Goal: Task Accomplishment & Management: Manage account settings

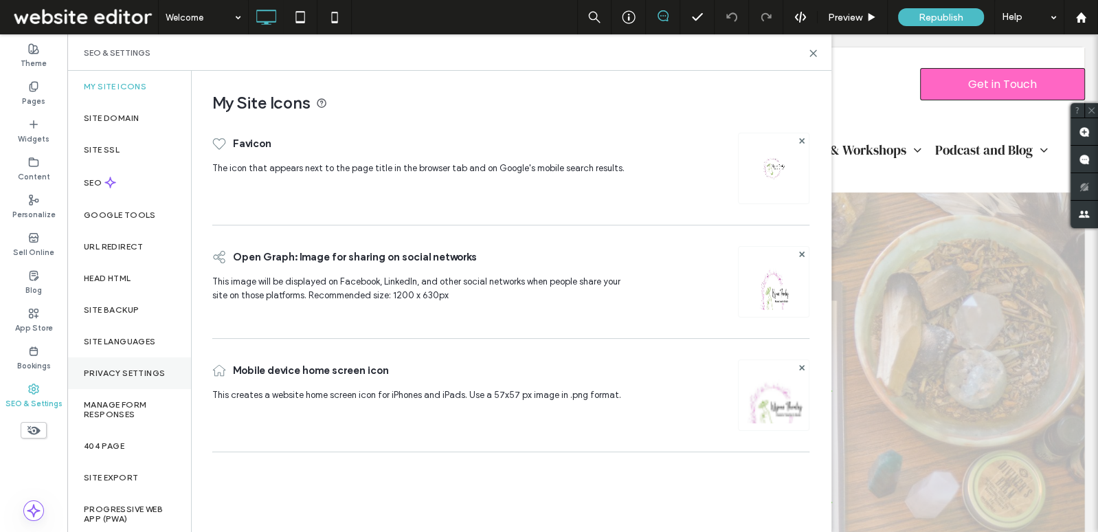
click at [122, 372] on label "Privacy Settings" at bounding box center [124, 373] width 81 height 10
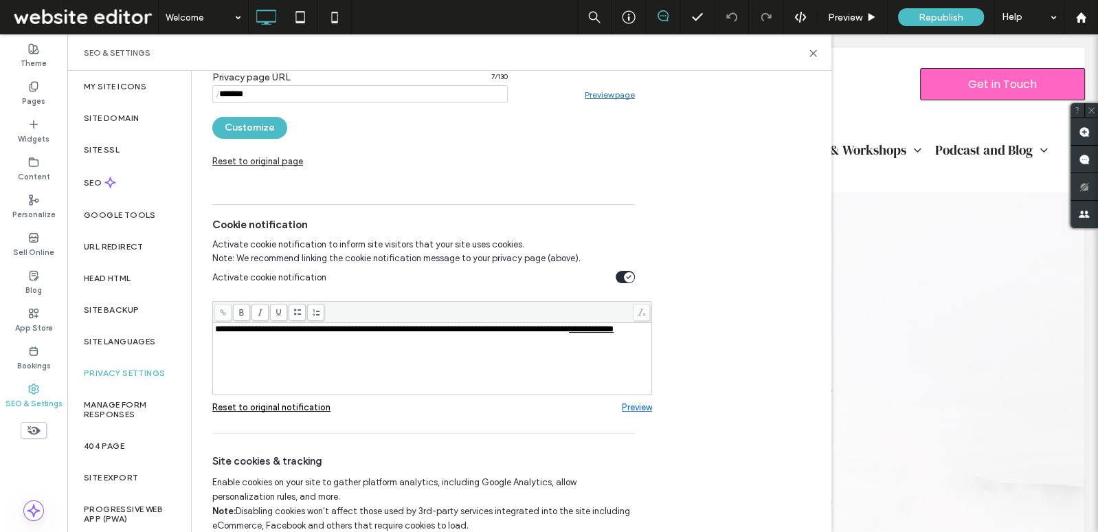
scroll to position [231, 0]
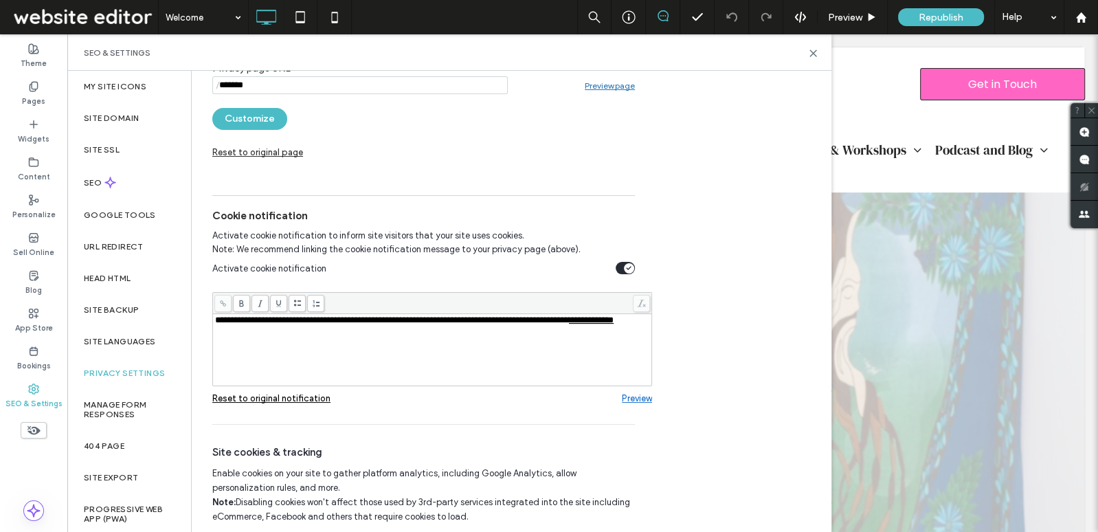
click at [645, 396] on link "Preview" at bounding box center [637, 398] width 30 height 10
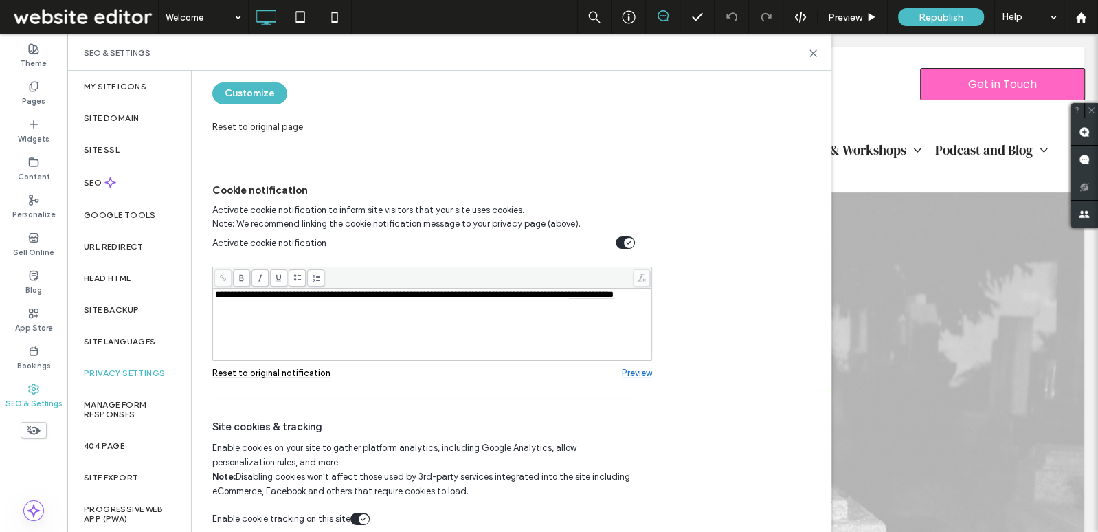
scroll to position [265, 0]
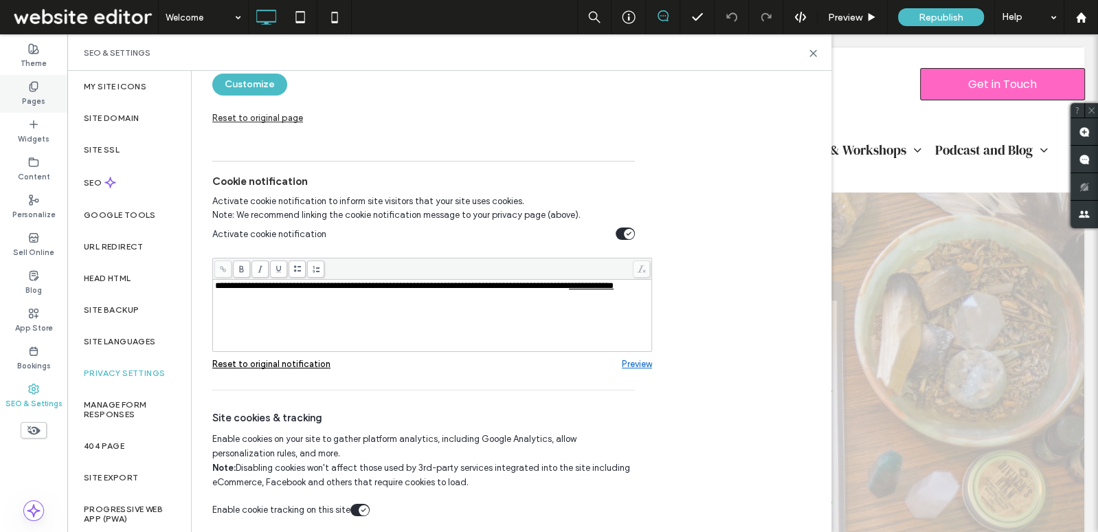
click at [32, 101] on label "Pages" at bounding box center [33, 99] width 23 height 15
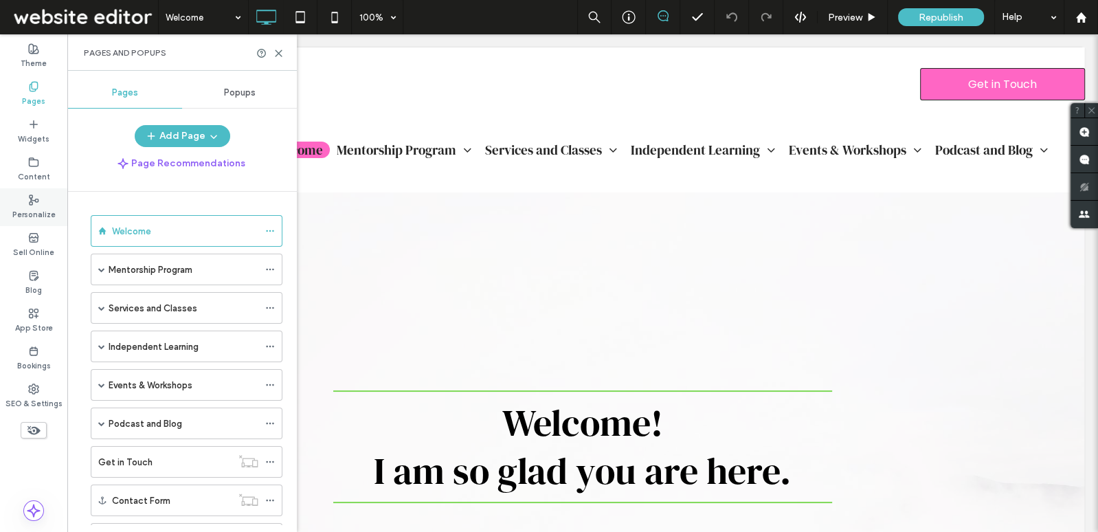
click at [35, 199] on use at bounding box center [34, 200] width 9 height 10
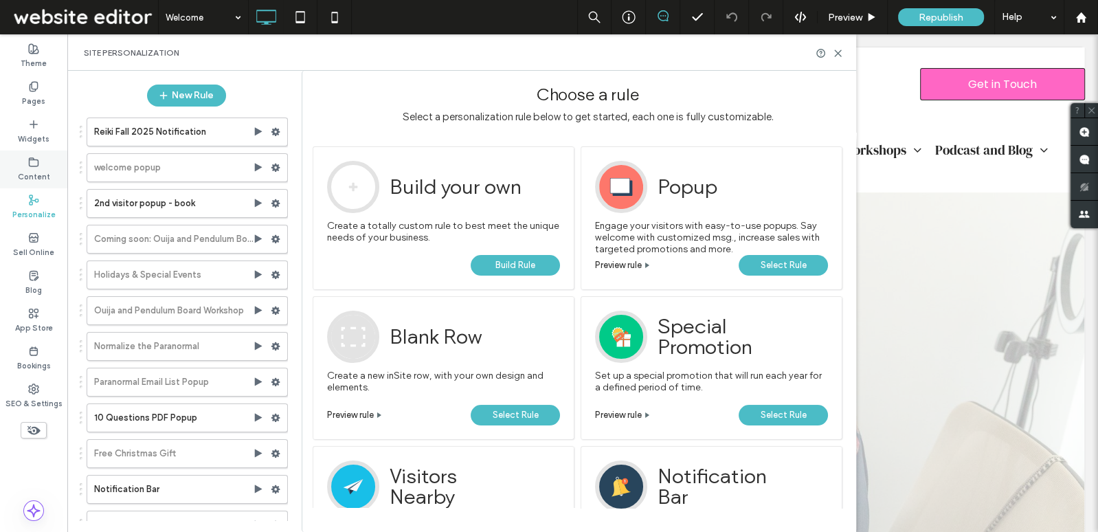
click at [30, 169] on label "Content" at bounding box center [34, 175] width 32 height 15
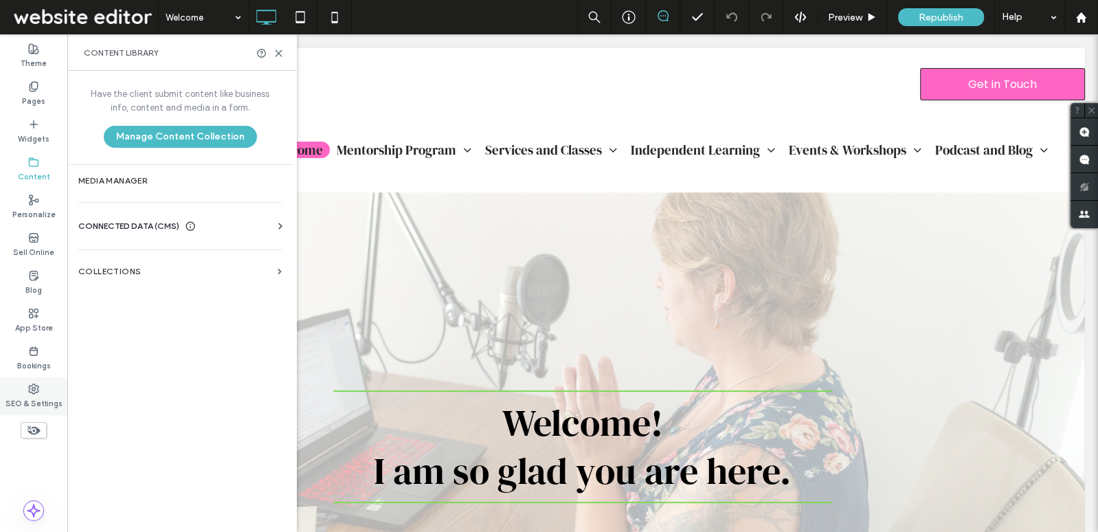
click at [40, 403] on label "SEO & Settings" at bounding box center [33, 401] width 57 height 15
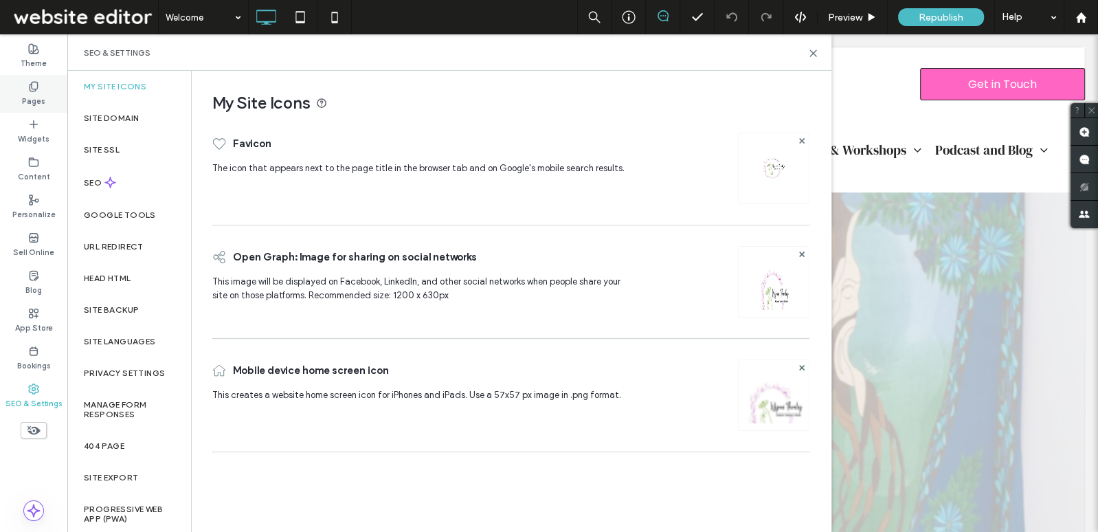
click at [36, 103] on label "Pages" at bounding box center [33, 99] width 23 height 15
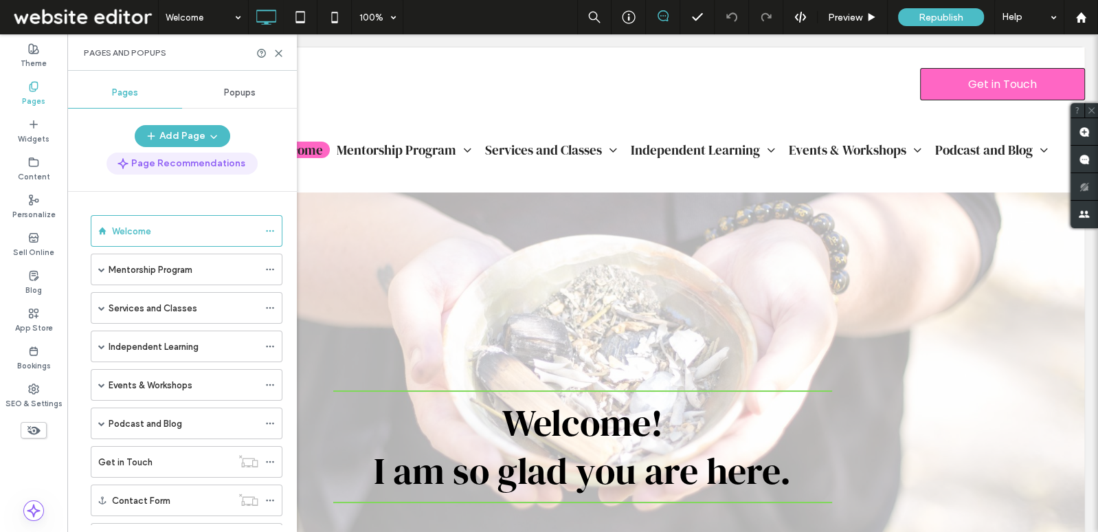
click at [186, 168] on button "Page Recommendations" at bounding box center [182, 164] width 151 height 22
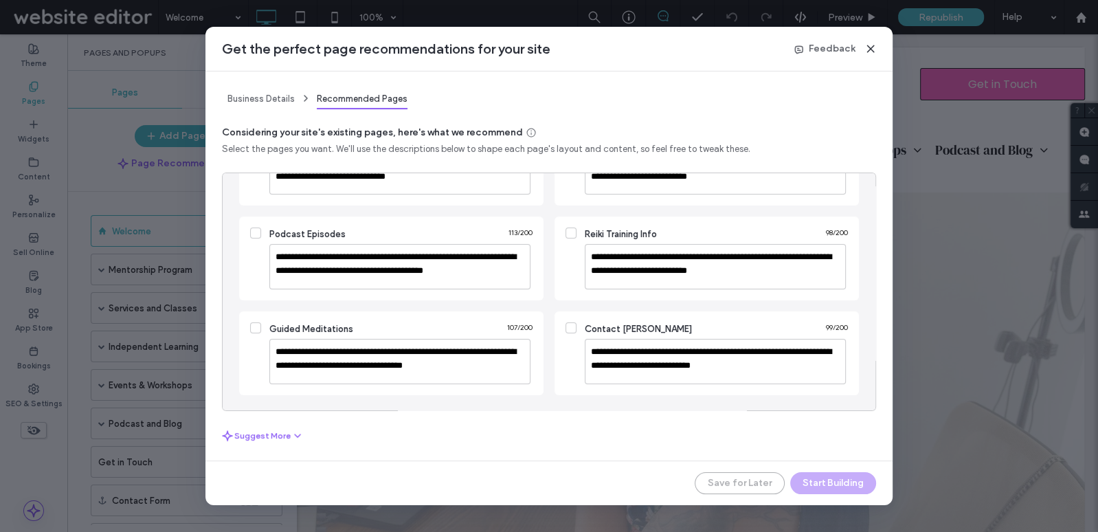
scroll to position [0, 0]
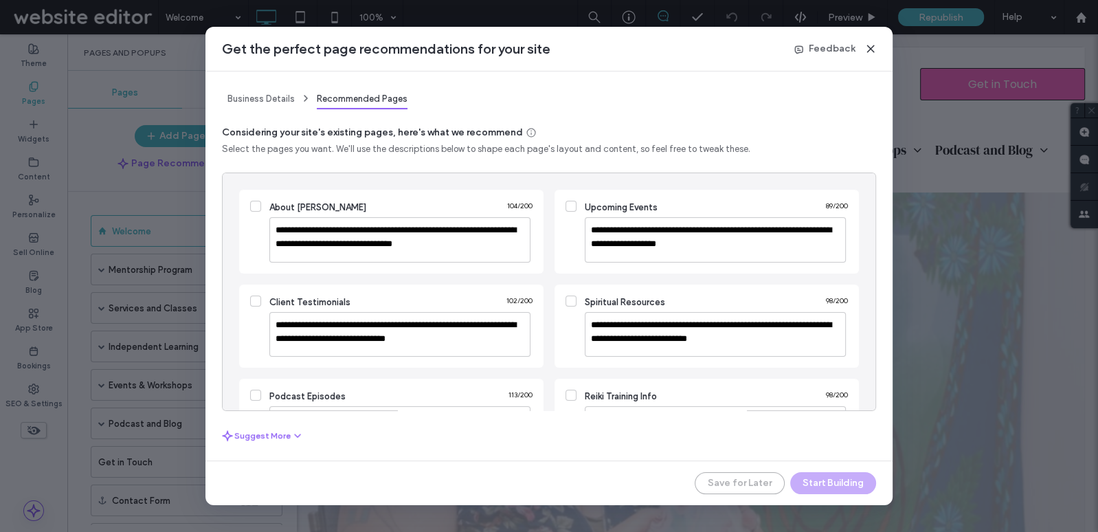
click at [871, 45] on icon at bounding box center [870, 48] width 11 height 11
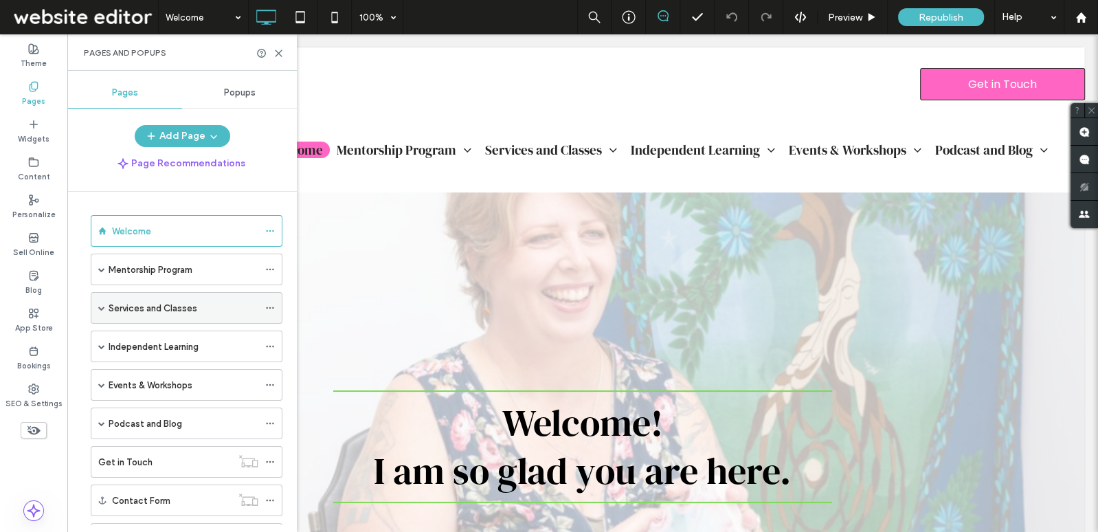
scroll to position [95, 0]
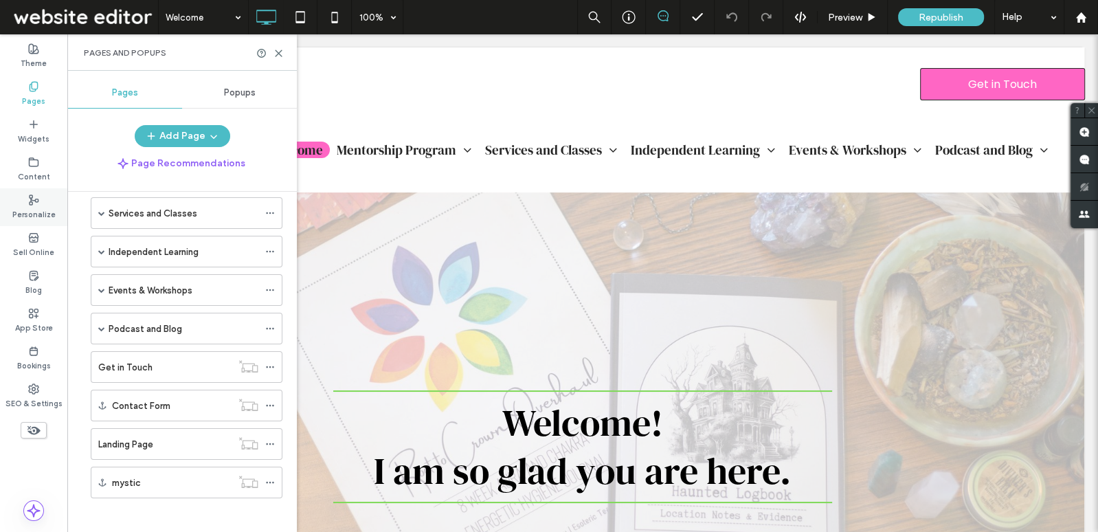
click at [37, 210] on label "Personalize" at bounding box center [33, 212] width 43 height 15
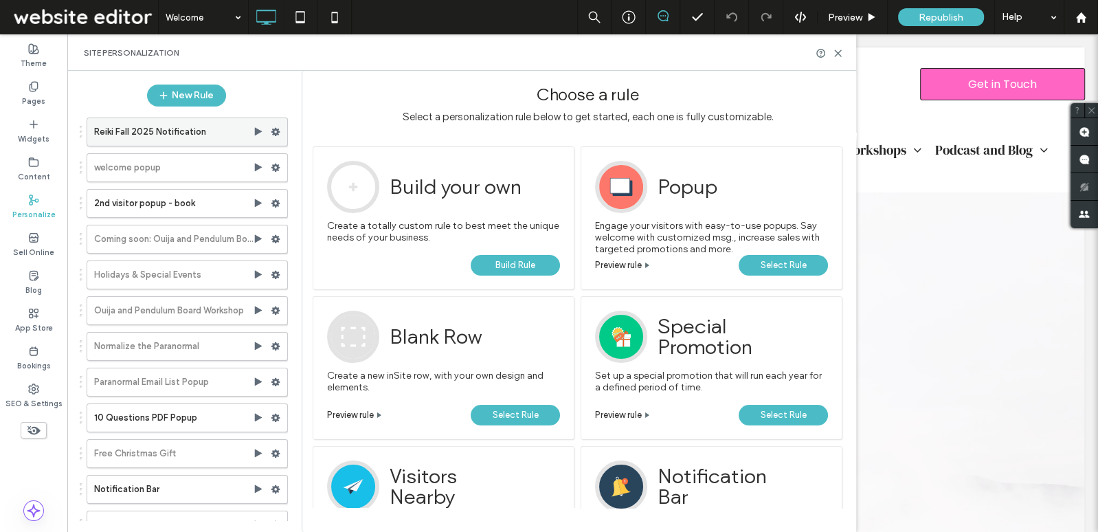
click at [186, 133] on label "Reiki Fall 2025 Notification" at bounding box center [173, 131] width 159 height 27
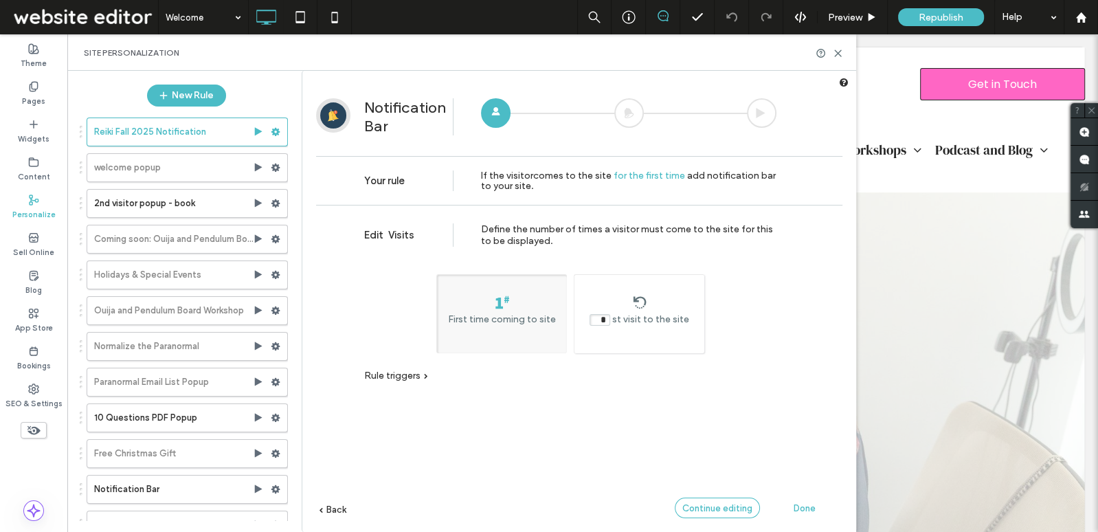
click at [717, 515] on div "Continue editing" at bounding box center [717, 508] width 85 height 21
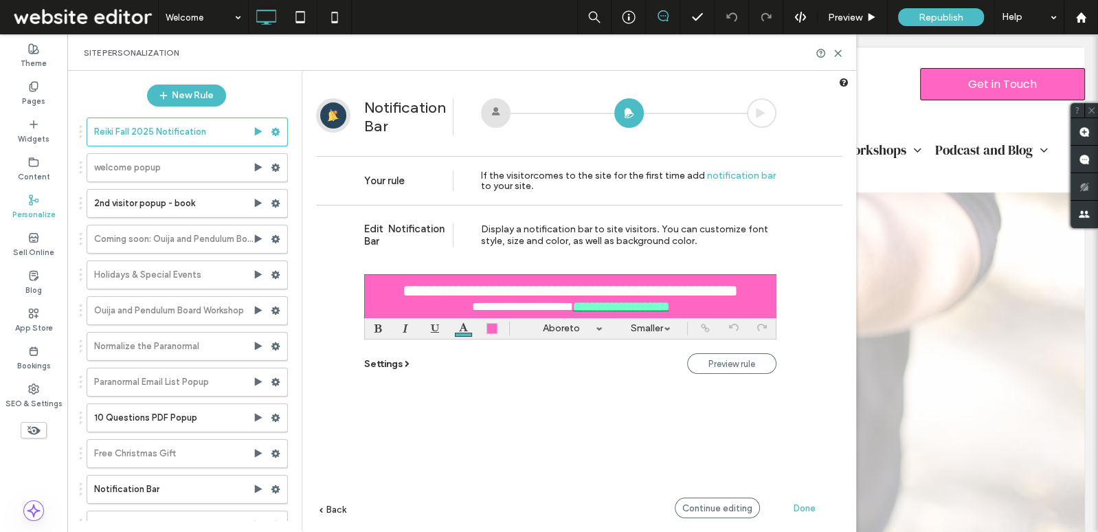
click at [394, 363] on span "Settings" at bounding box center [383, 364] width 38 height 12
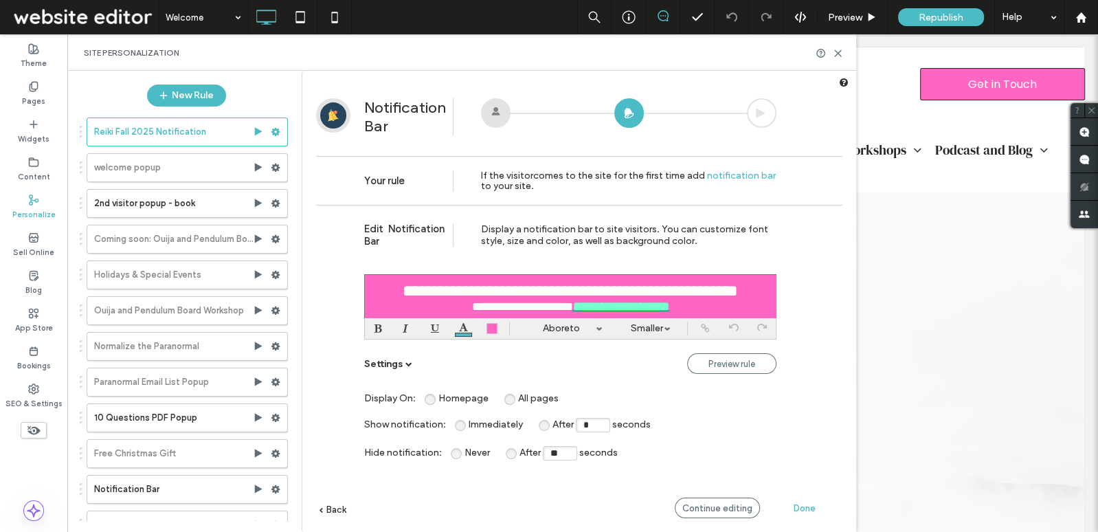
click at [465, 452] on span "Never" at bounding box center [477, 453] width 25 height 12
click at [695, 509] on span "Continue editing" at bounding box center [717, 508] width 70 height 10
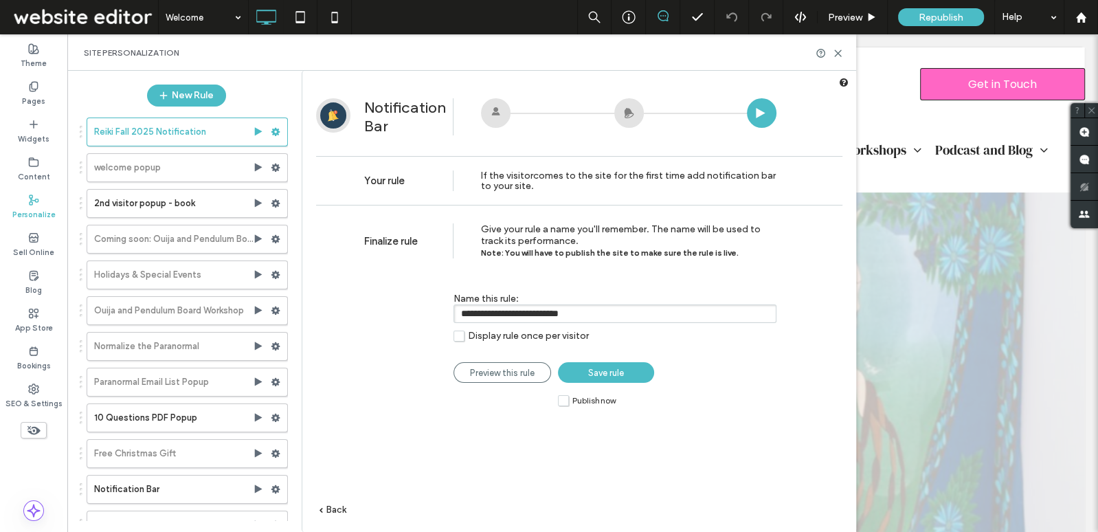
click at [613, 375] on span "Save rule" at bounding box center [606, 373] width 36 height 10
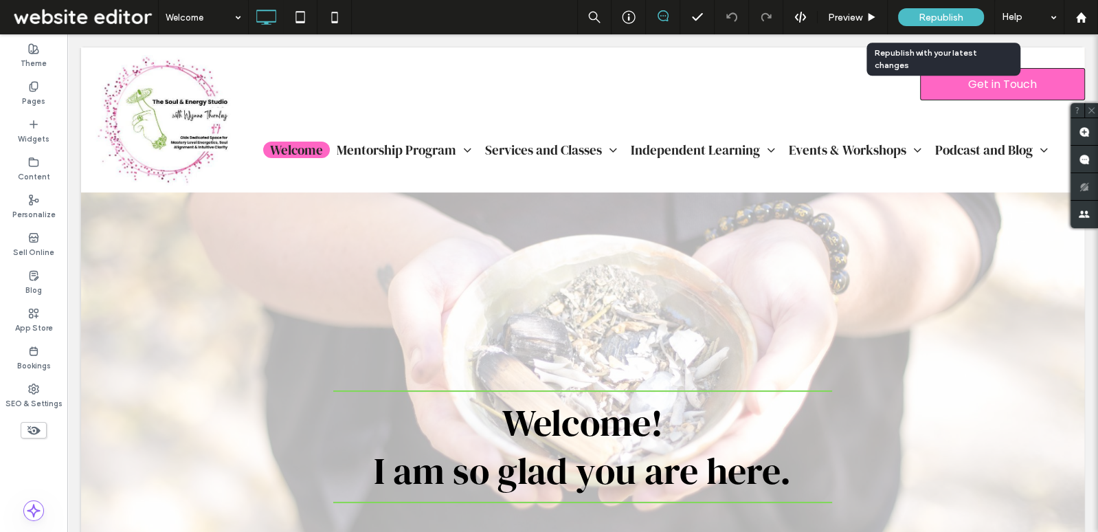
click at [932, 15] on span "Republish" at bounding box center [941, 18] width 45 height 12
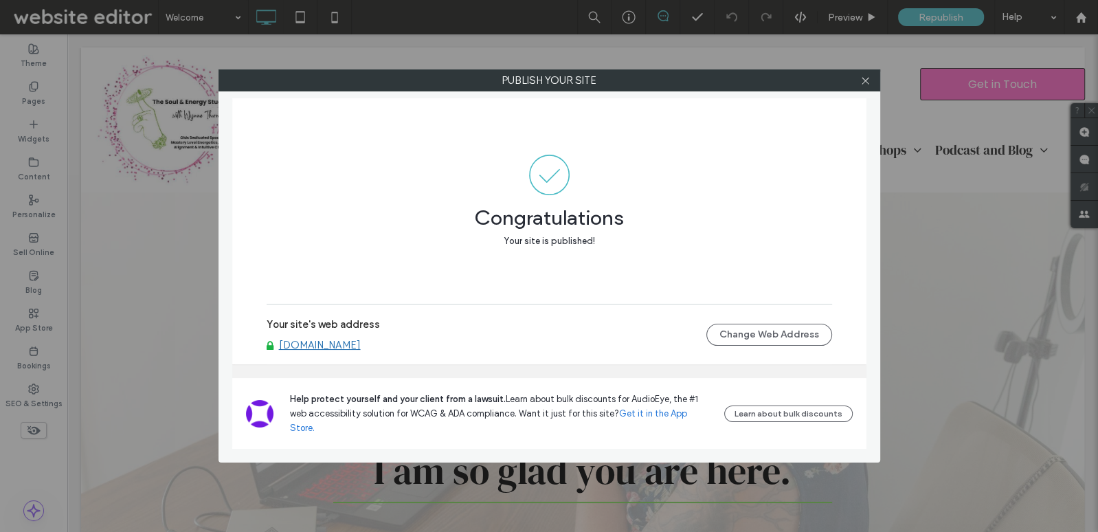
click at [324, 351] on link "www.wynnethornley.com" at bounding box center [320, 345] width 82 height 12
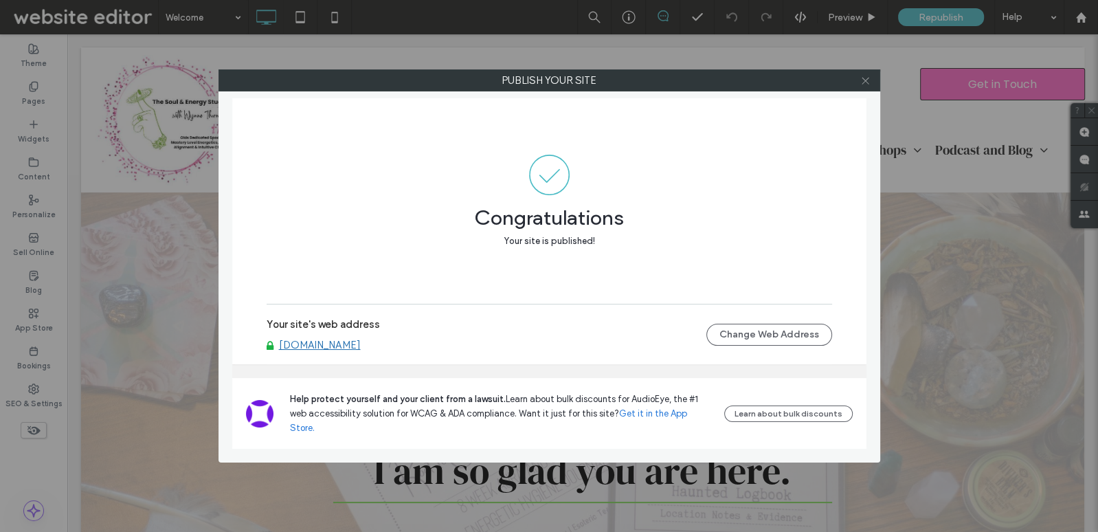
click at [867, 80] on icon at bounding box center [865, 81] width 10 height 10
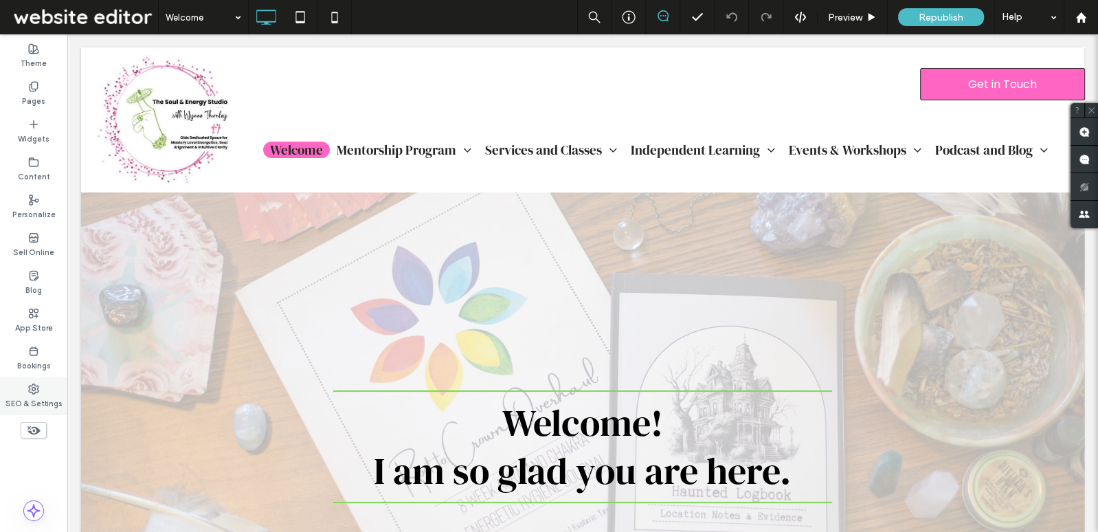
click at [28, 401] on label "SEO & Settings" at bounding box center [33, 401] width 57 height 15
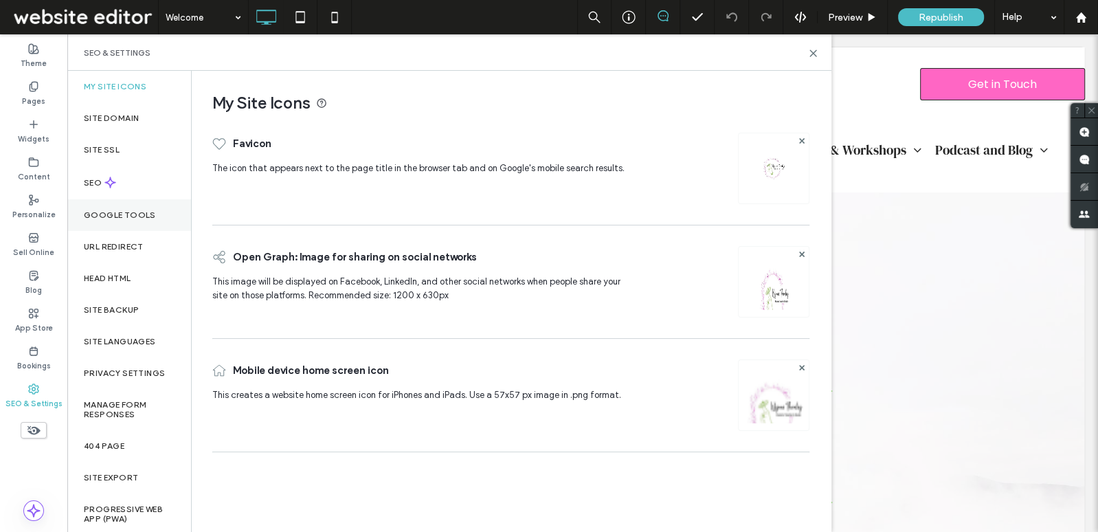
scroll to position [2, 0]
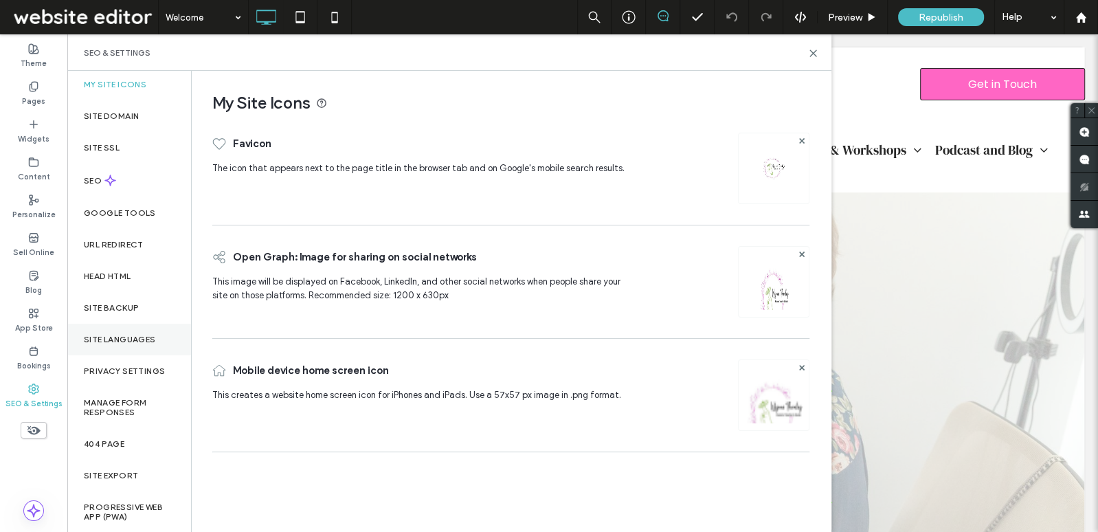
click at [132, 347] on div "Site Languages" at bounding box center [129, 340] width 124 height 32
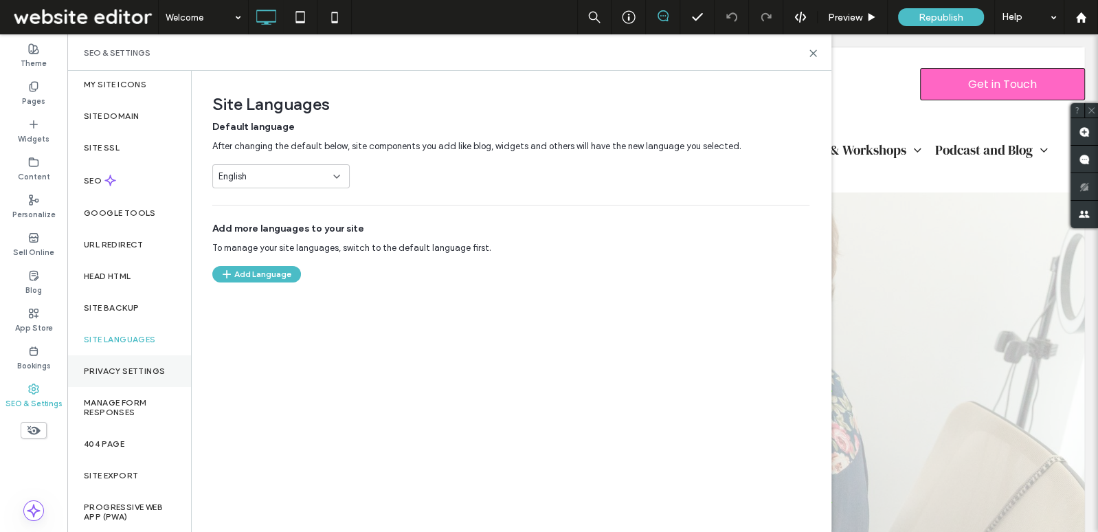
click at [127, 382] on div "Privacy Settings" at bounding box center [129, 371] width 124 height 32
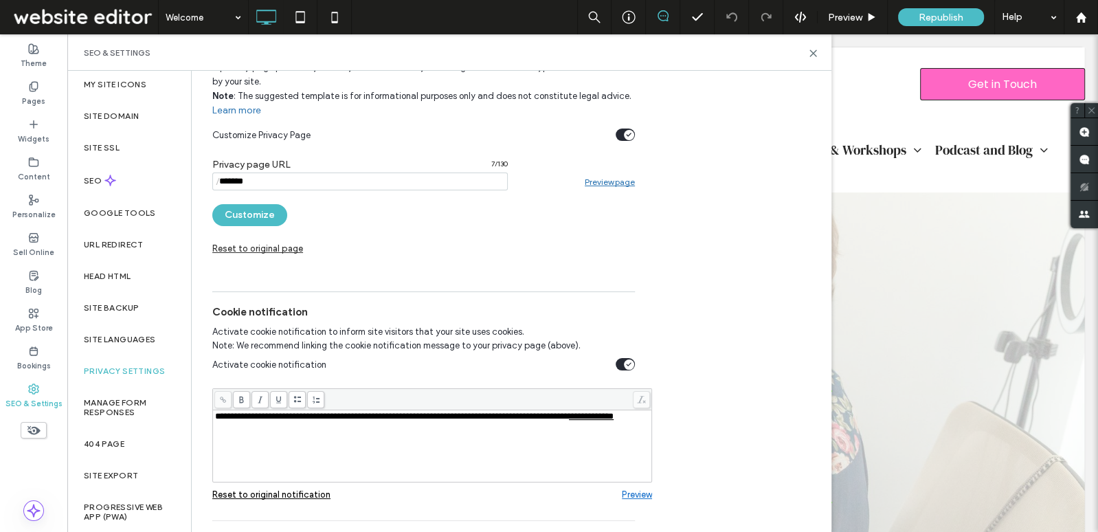
scroll to position [238, 0]
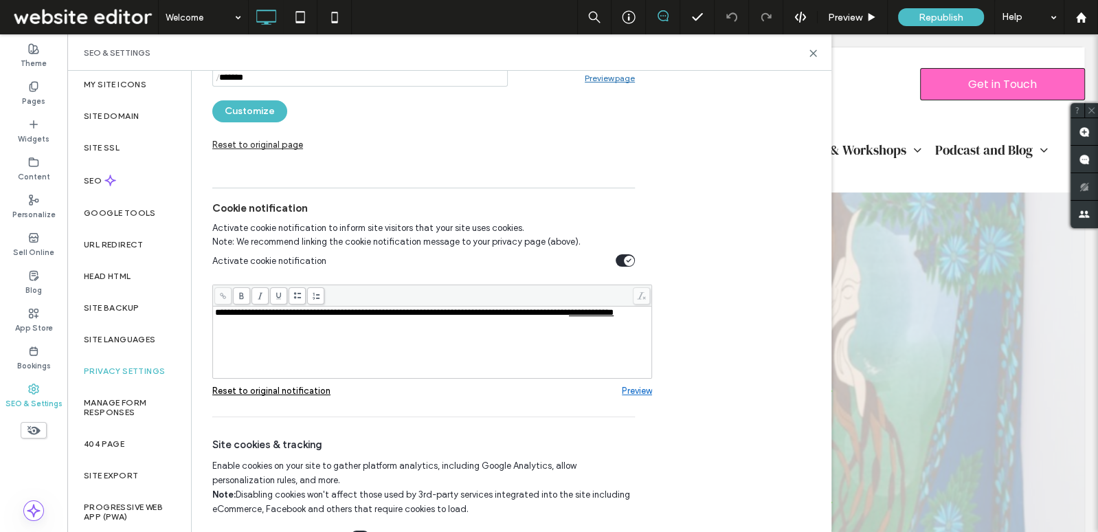
click at [631, 258] on div "toggle" at bounding box center [629, 261] width 10 height 10
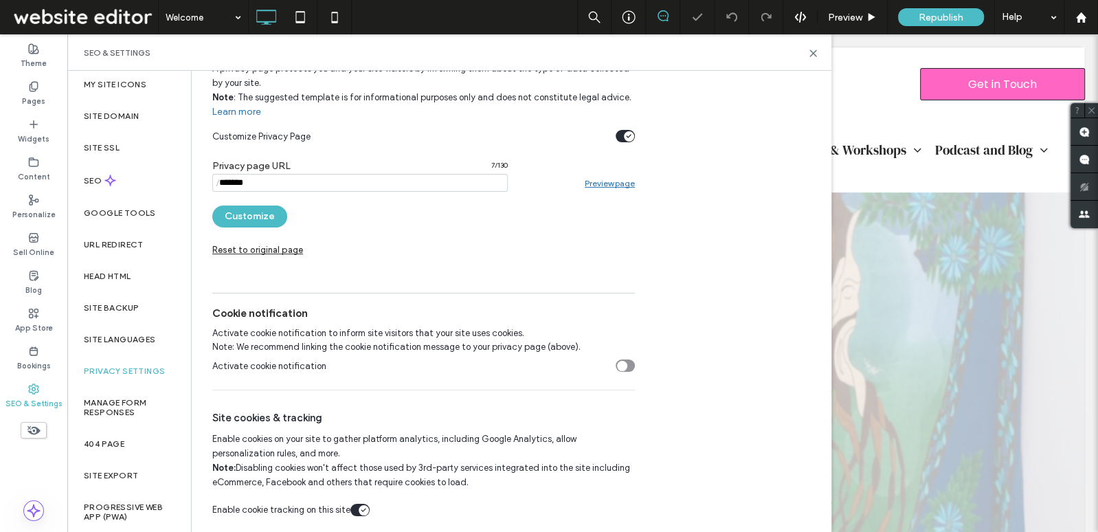
scroll to position [134, 0]
click at [812, 50] on icon at bounding box center [813, 53] width 10 height 10
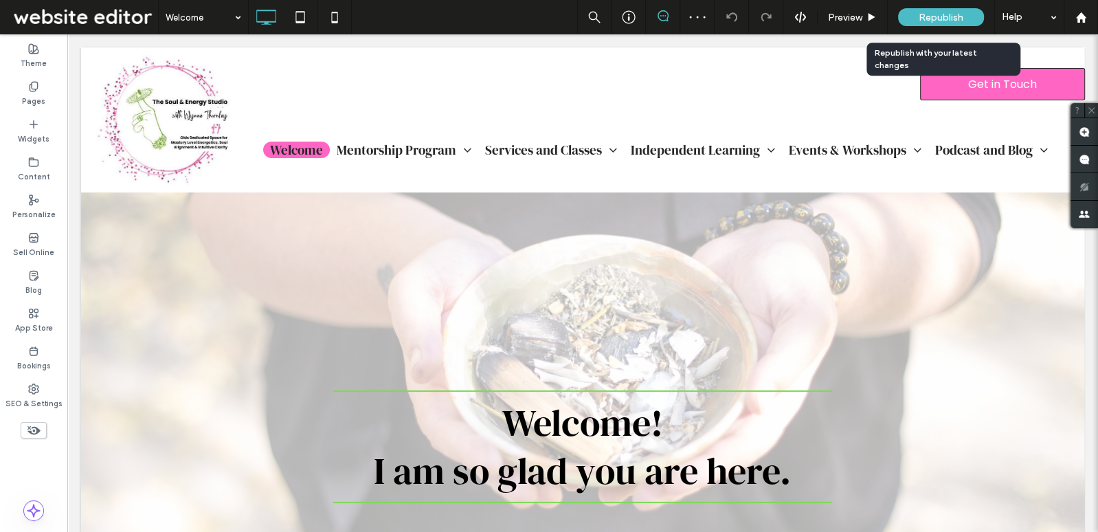
click at [954, 14] on span "Republish" at bounding box center [941, 18] width 45 height 12
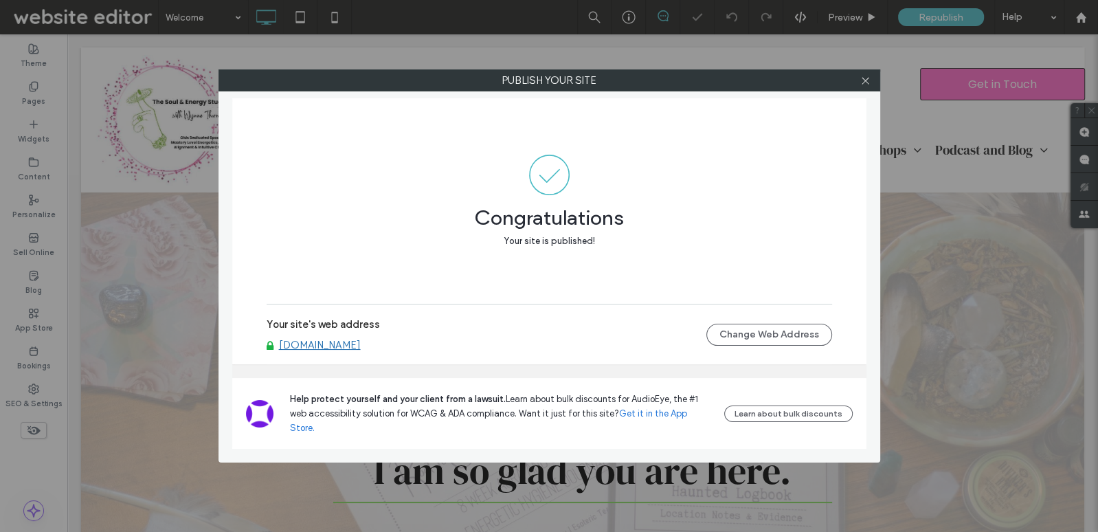
click at [361, 351] on link "www.wynnethornley.com" at bounding box center [320, 345] width 82 height 12
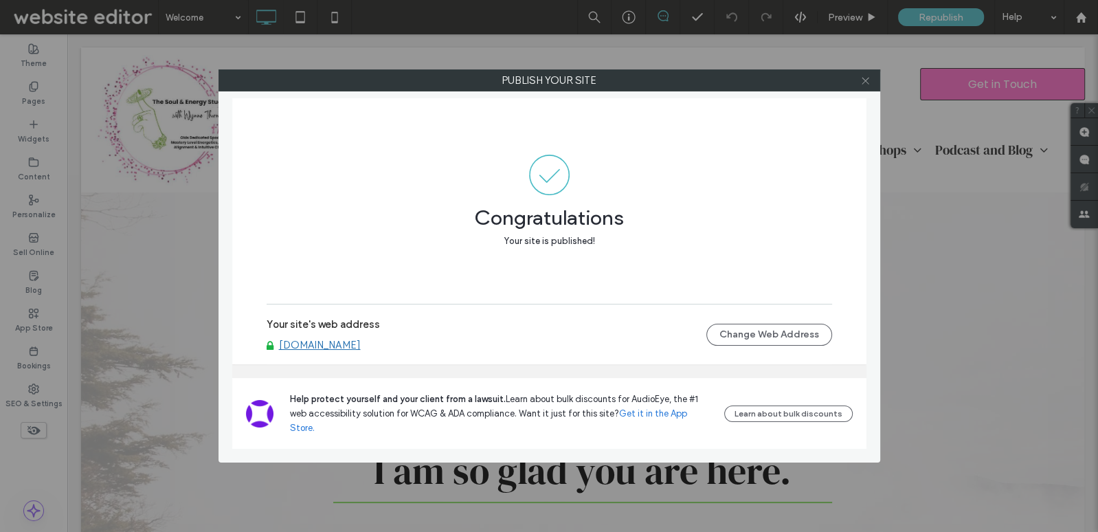
click at [867, 85] on icon at bounding box center [865, 81] width 10 height 10
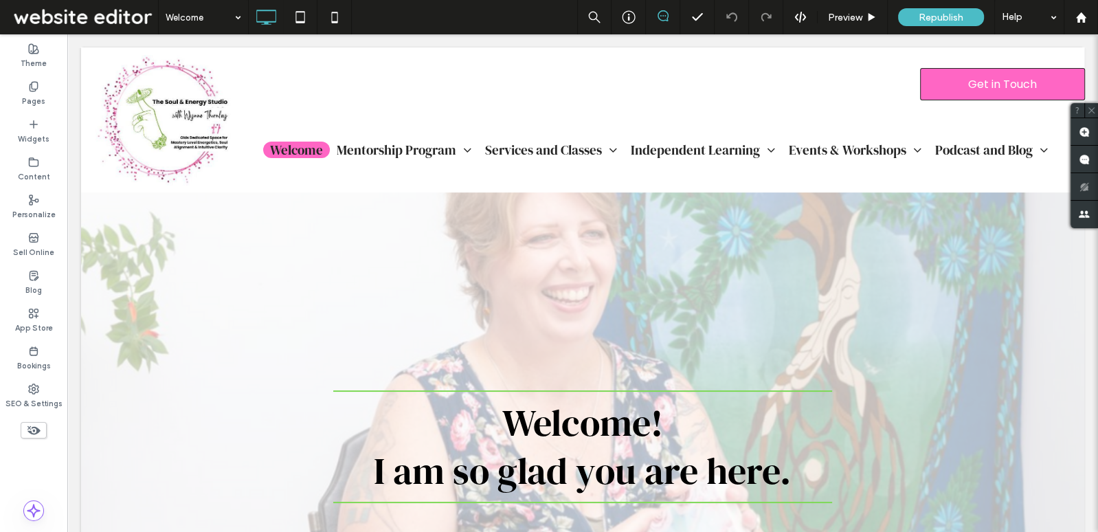
click at [932, 20] on span "Republish" at bounding box center [941, 18] width 45 height 12
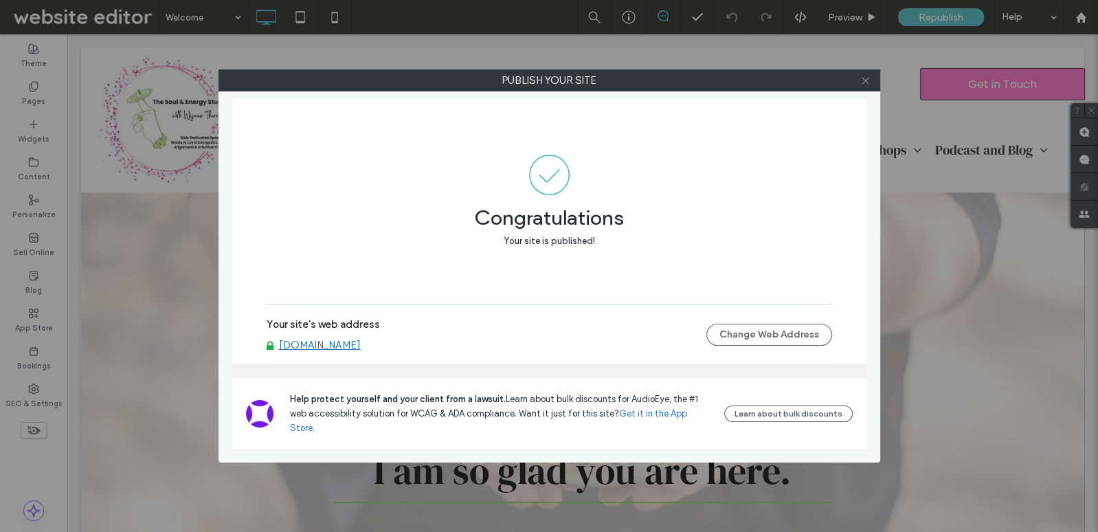
click at [869, 80] on icon at bounding box center [865, 81] width 10 height 10
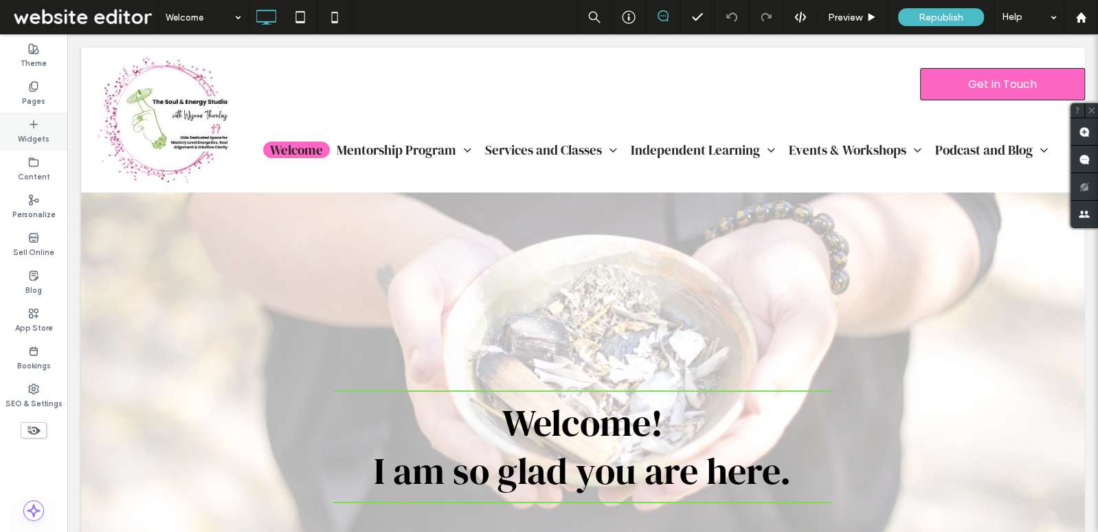
click at [34, 128] on icon at bounding box center [33, 124] width 11 height 11
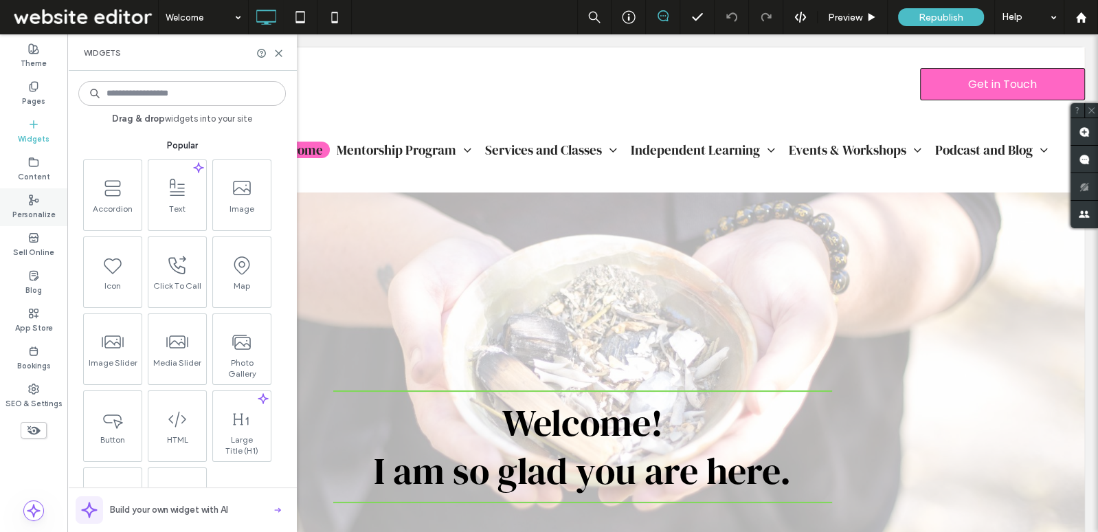
click at [48, 209] on label "Personalize" at bounding box center [33, 212] width 43 height 15
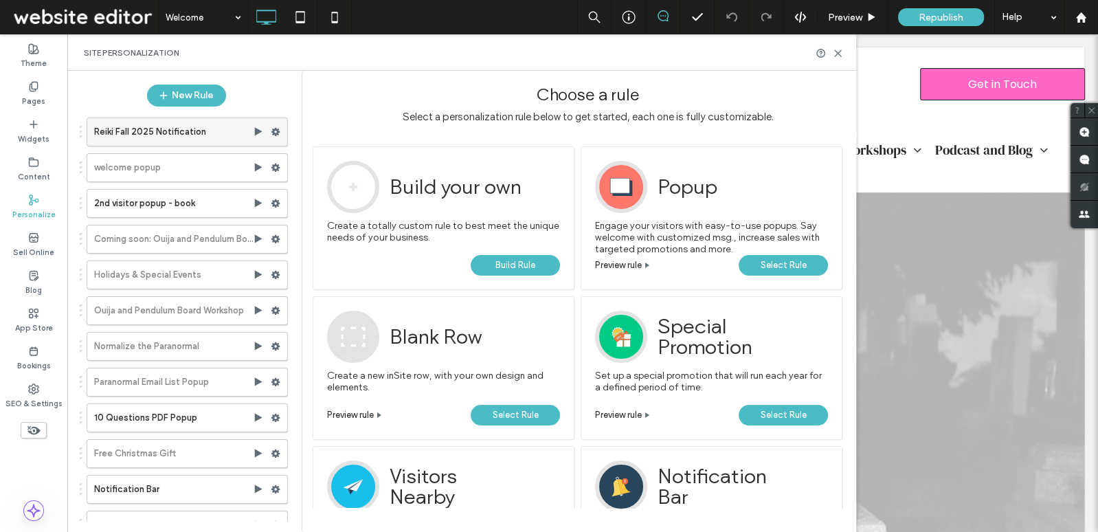
click at [189, 135] on label "Reiki Fall 2025 Notification" at bounding box center [173, 131] width 159 height 27
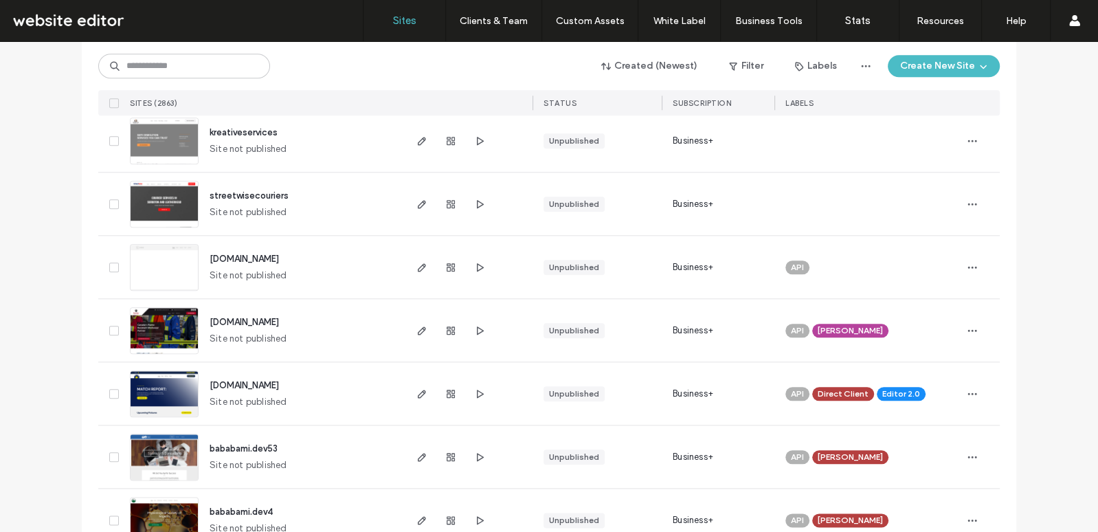
scroll to position [1808, 0]
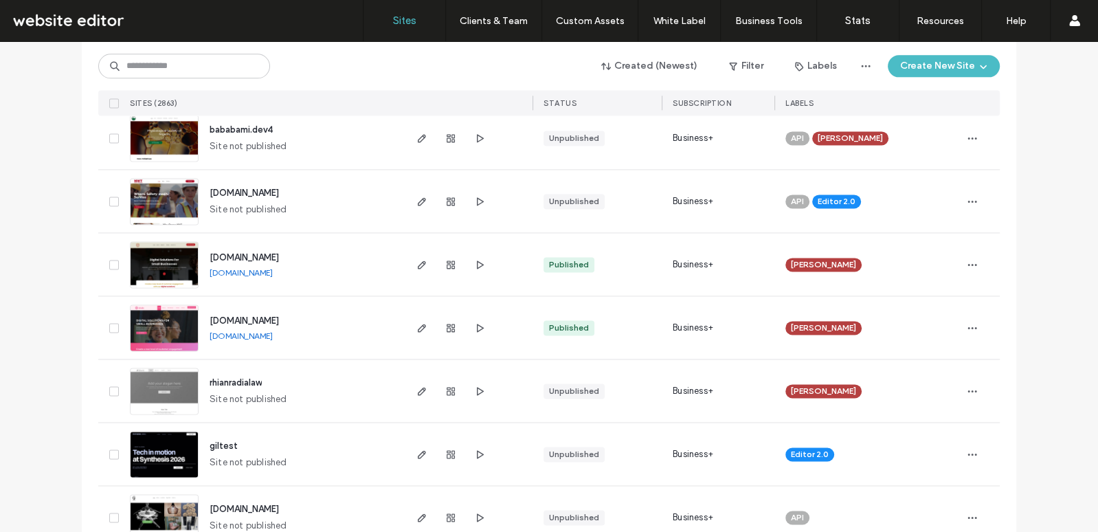
click at [177, 264] on img at bounding box center [164, 288] width 67 height 93
